Goal: Task Accomplishment & Management: Use online tool/utility

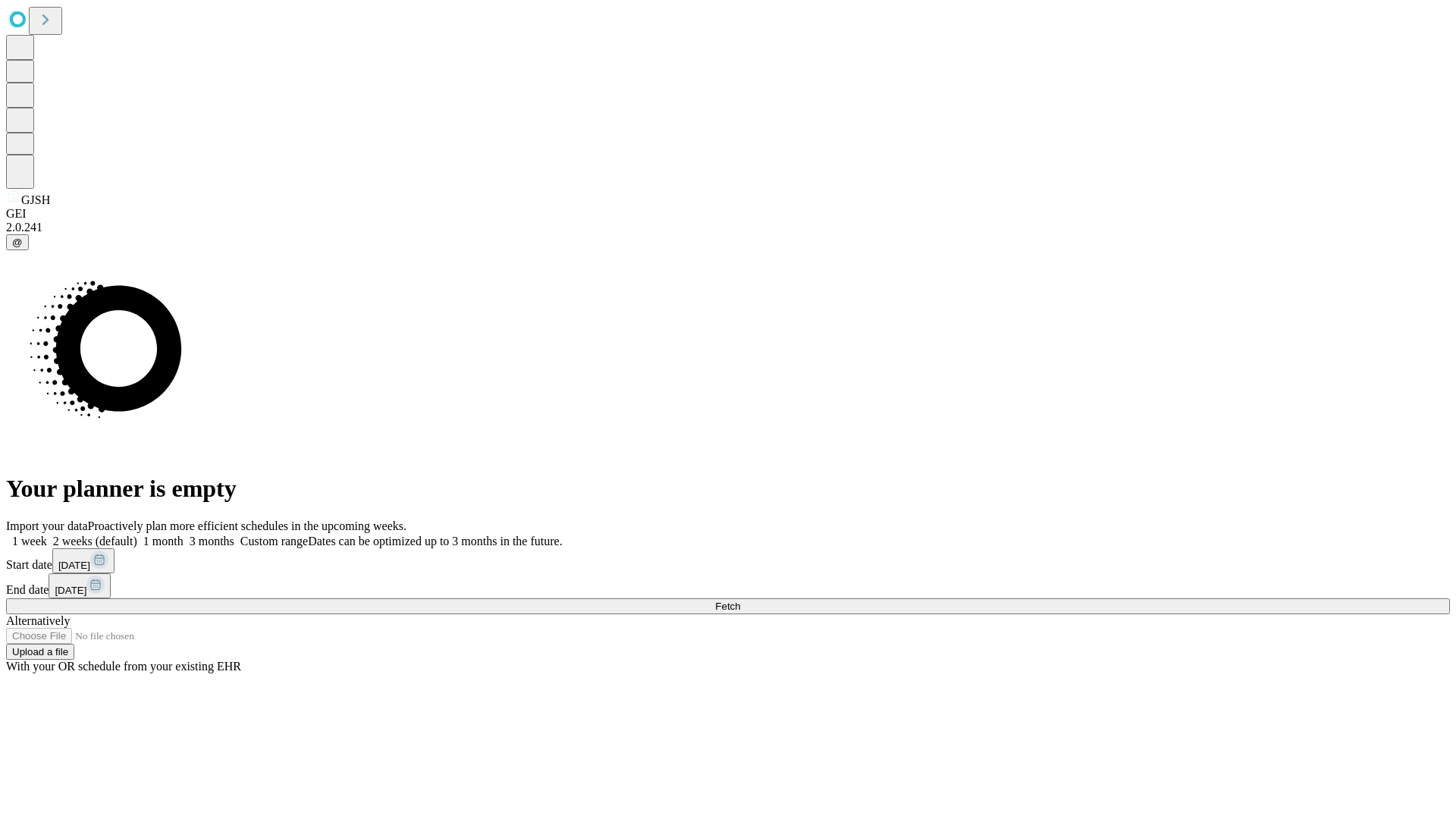
click at [740, 600] on span "Fetch" at bounding box center [728, 605] width 25 height 12
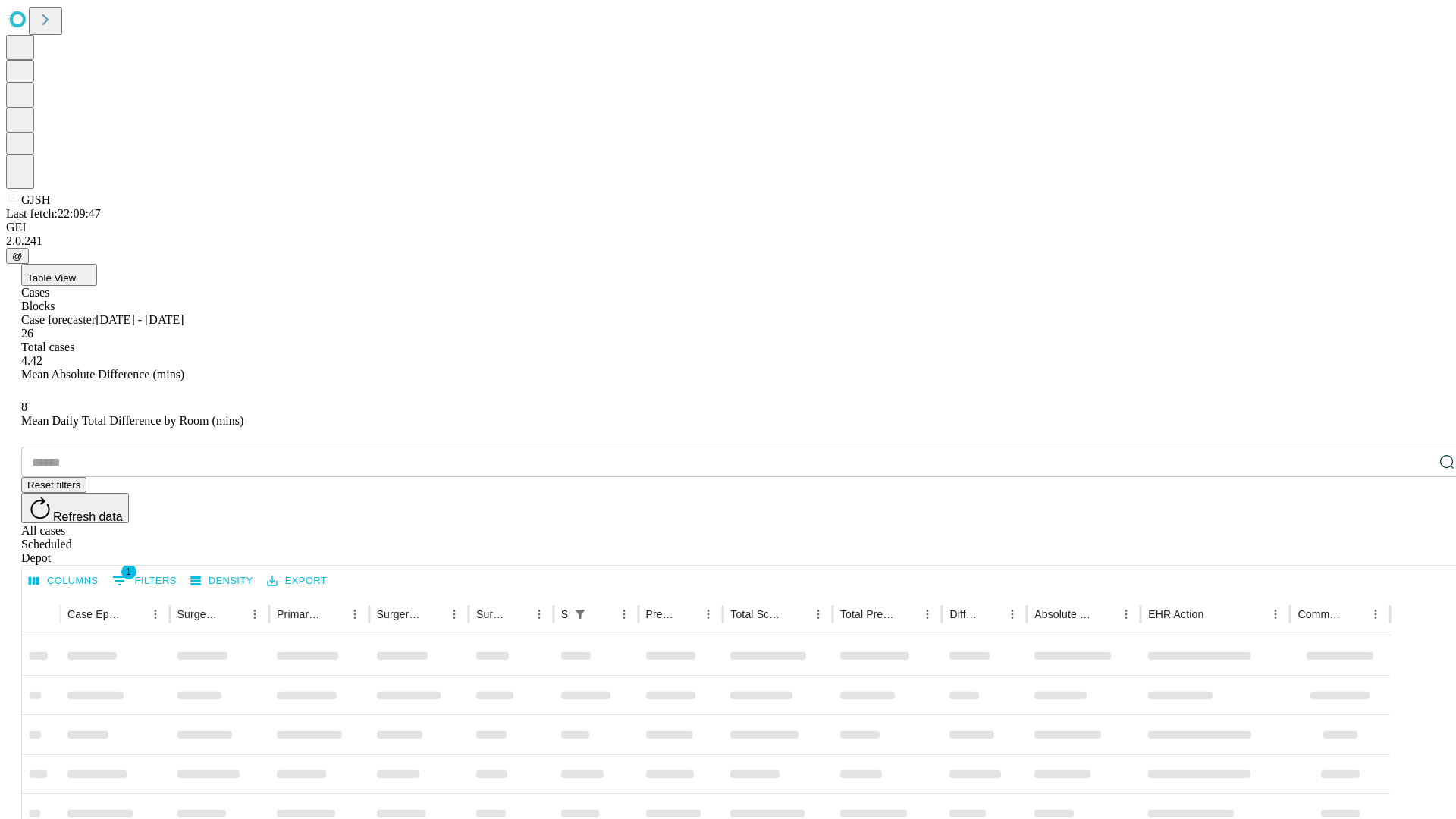
click at [1417, 551] on div "Depot" at bounding box center [743, 558] width 1444 height 13
